Goal: Task Accomplishment & Management: Manage account settings

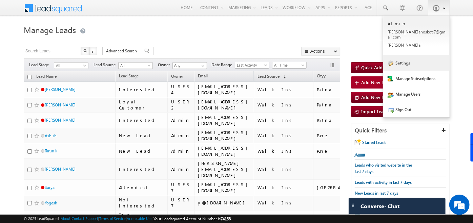
click at [409, 55] on link "Settings" at bounding box center [416, 63] width 66 height 16
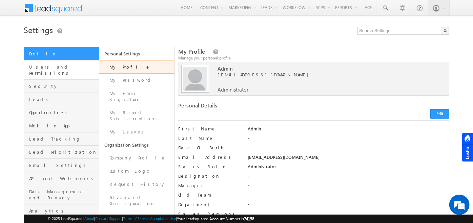
click at [61, 61] on link "Users and Permissions" at bounding box center [61, 70] width 75 height 19
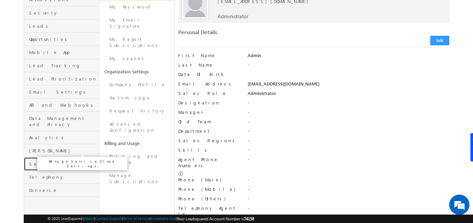
click at [44, 161] on span "Service Cloud" at bounding box center [63, 164] width 68 height 6
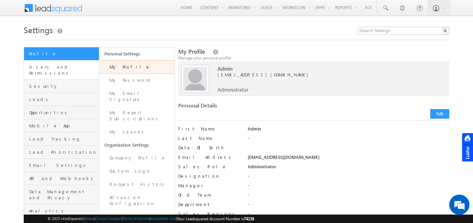
click at [42, 62] on link "Users and Permissions" at bounding box center [61, 70] width 75 height 19
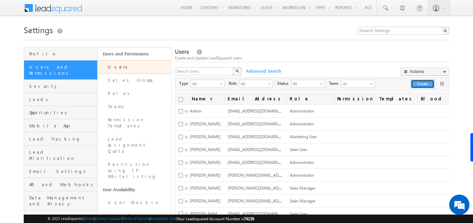
click at [422, 86] on button "Create" at bounding box center [422, 84] width 23 height 8
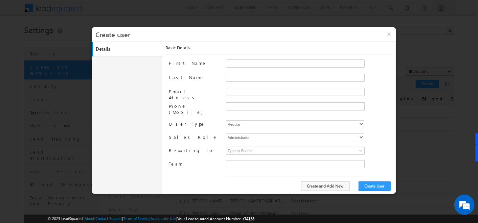
type input "f26bfe00-8d9c-11ec-8597-0681fe0b10f8"
drag, startPoint x: 166, startPoint y: 118, endPoint x: 192, endPoint y: 117, distance: 26.8
click at [192, 117] on div "Basic Details First Name Last Name Email Address Phone (Mobile) User Type Regul…" at bounding box center [281, 115] width 230 height 147
drag, startPoint x: 192, startPoint y: 117, endPoint x: 249, endPoint y: 120, distance: 56.6
click at [249, 121] on select "Regular Mobile [PERSON_NAME] Service Cloud Sales + Service" at bounding box center [295, 125] width 138 height 8
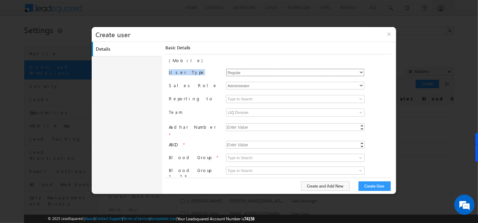
scroll to position [52, 0]
click at [333, 68] on select "Regular Mobile [PERSON_NAME] Service Cloud Sales + Service" at bounding box center [295, 72] width 138 height 8
select select "5"
click at [226, 68] on select "Regular Mobile [PERSON_NAME] Service Cloud Sales + Service" at bounding box center [295, 72] width 138 height 8
checkbox input "true"
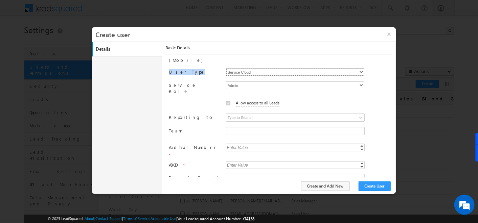
type input "04519555-fe7b-11ef-9fe1-0259d35f5843"
click at [242, 82] on select "Admin Supervisor Agent Light Agent Group Manager" at bounding box center [295, 86] width 138 height 8
select select "agent"
click at [226, 82] on select "Admin Supervisor Agent Light Agent Group Manager" at bounding box center [295, 86] width 138 height 8
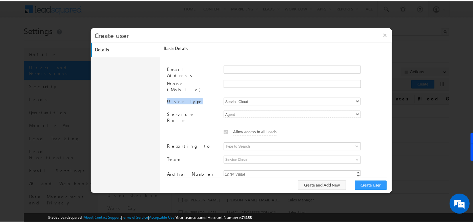
scroll to position [0, 0]
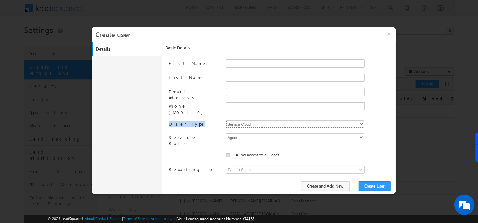
click at [257, 121] on select "Regular Mobile [PERSON_NAME] Service Cloud Sales + Service" at bounding box center [295, 125] width 138 height 8
select select "9"
click at [226, 121] on select "Regular Mobile [PERSON_NAME] Service Cloud Sales + Service" at bounding box center [295, 125] width 138 height 8
type input "f26bfe00-8d9c-11ec-8597-0681fe0b10f8"
click at [237, 121] on select "Regular Mobile [PERSON_NAME] Service Cloud Sales + Service" at bounding box center [295, 125] width 138 height 8
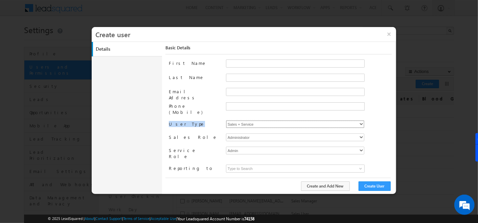
select select "0"
click at [226, 121] on select "Regular Mobile [PERSON_NAME] Service Cloud Sales + Service" at bounding box center [295, 125] width 138 height 8
type input "f26bfe00-8d9c-11ec-8597-0681fe0b10f8"
click at [254, 121] on select "Regular Mobile [PERSON_NAME] Service Cloud Sales + Service" at bounding box center [295, 125] width 138 height 8
select select "5"
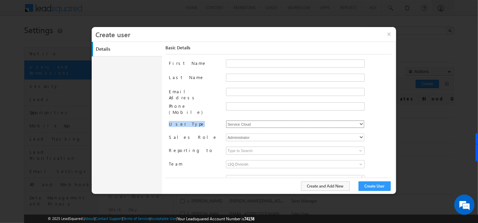
click at [226, 121] on select "Regular Mobile [PERSON_NAME] Service Cloud Sales + Service" at bounding box center [295, 125] width 138 height 8
type input "04519555-fe7b-11ef-9fe1-0259d35f5843"
click at [253, 121] on select "Regular Mobile [PERSON_NAME] Service Cloud Sales + Service" at bounding box center [295, 125] width 138 height 8
select select "0"
click at [226, 121] on select "Regular Mobile [PERSON_NAME] Service Cloud Sales + Service" at bounding box center [295, 125] width 138 height 8
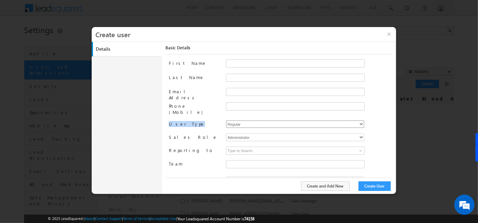
type input "f26bfe00-8d9c-11ec-8597-0681fe0b10f8"
click at [254, 121] on select "Regular Mobile [PERSON_NAME] Service Cloud Sales + Service" at bounding box center [295, 125] width 138 height 8
select select "9"
click at [226, 121] on select "Regular Mobile [PERSON_NAME] Service Cloud Sales + Service" at bounding box center [295, 125] width 138 height 8
type input "f26bfe00-8d9c-11ec-8597-0681fe0b10f8"
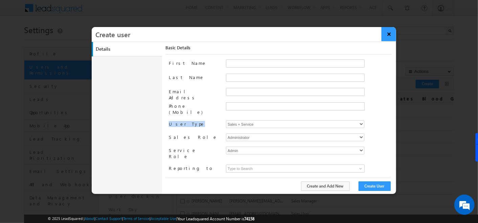
click at [389, 32] on button "×" at bounding box center [389, 34] width 15 height 14
